Goal: Check status: Check status

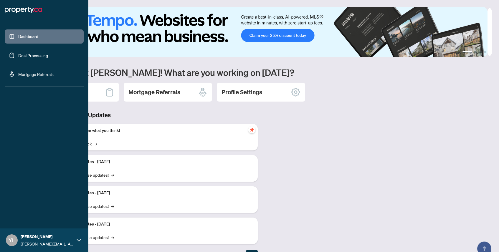
click at [30, 53] on link "Deal Processing" at bounding box center [33, 55] width 30 height 5
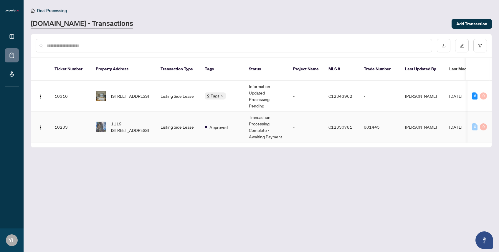
click at [304, 119] on td "-" at bounding box center [305, 127] width 35 height 31
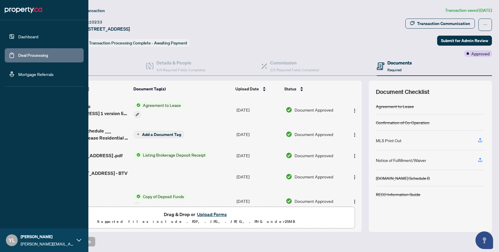
click at [18, 57] on link "Deal Processing" at bounding box center [33, 55] width 30 height 5
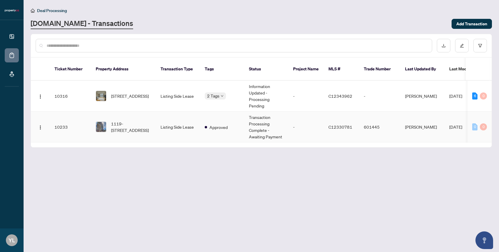
click at [233, 114] on td "Approved" at bounding box center [222, 127] width 44 height 31
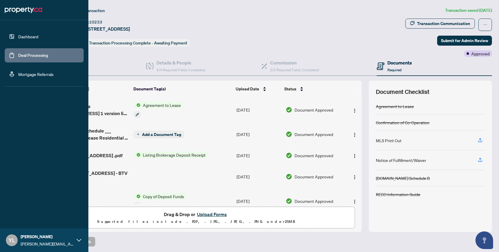
click at [36, 57] on link "Deal Processing" at bounding box center [33, 55] width 30 height 5
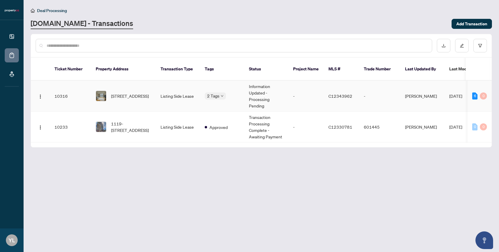
click at [300, 89] on td "-" at bounding box center [305, 96] width 35 height 31
